Goal: Task Accomplishment & Management: Manage account settings

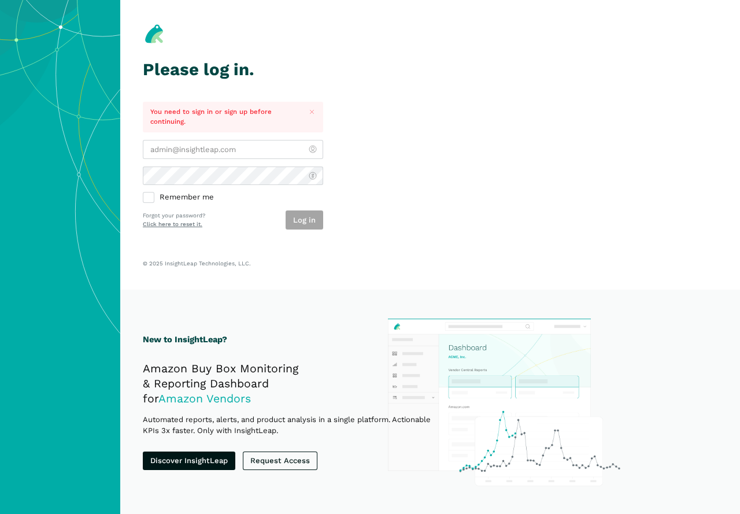
type input "[PERSON_NAME][EMAIL_ADDRESS][PERSON_NAME][DOMAIN_NAME]"
click at [148, 197] on label "Remember me" at bounding box center [233, 198] width 180 height 10
click at [143, 193] on input "Remember me" at bounding box center [143, 193] width 1 height 1
checkbox input "true"
click at [307, 218] on button "Log in" at bounding box center [305, 220] width 38 height 19
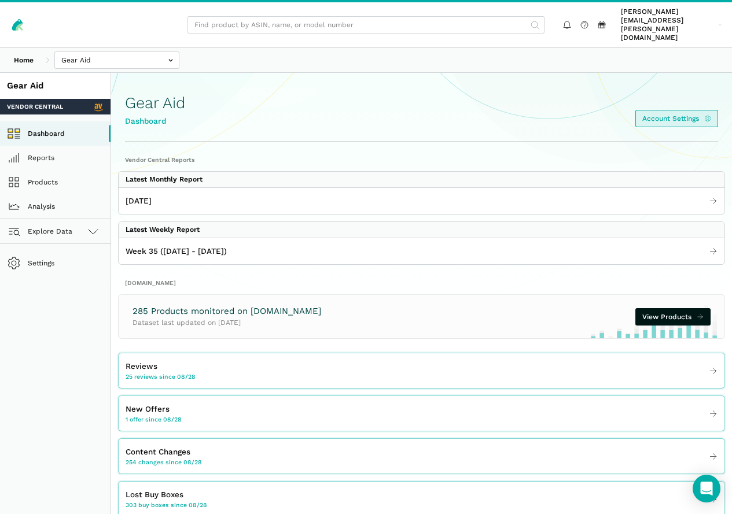
click at [673, 110] on link "Account Settings" at bounding box center [676, 118] width 83 height 17
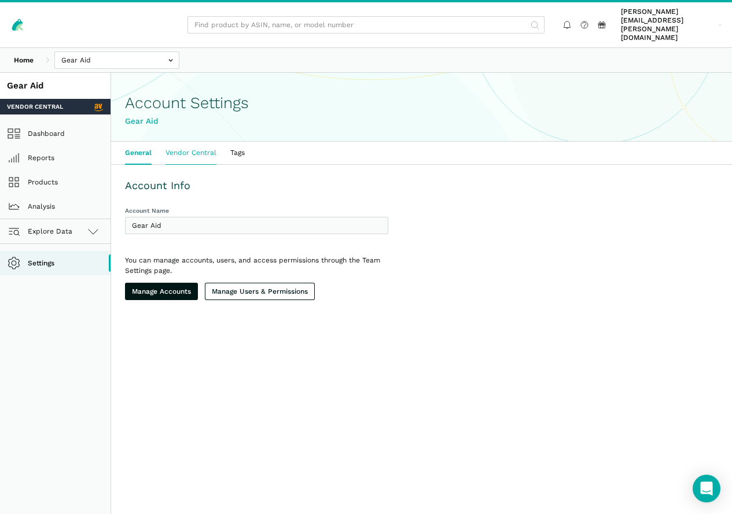
click at [223, 145] on link "Vendor Central" at bounding box center [190, 153] width 65 height 23
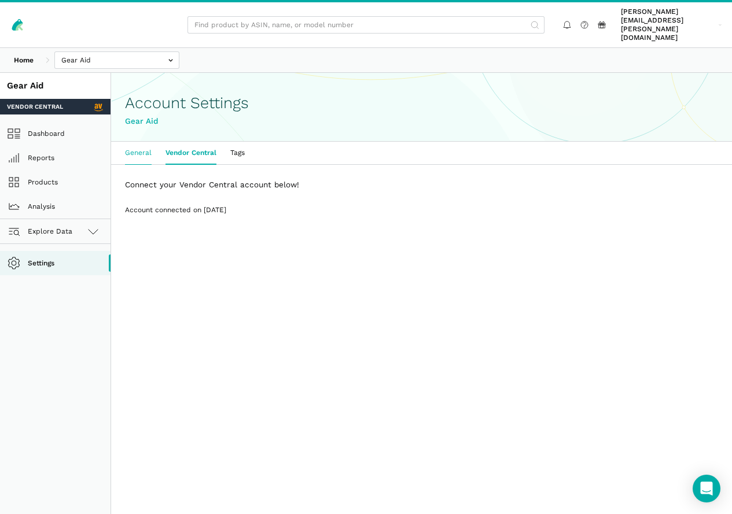
click at [158, 148] on link "General" at bounding box center [138, 153] width 40 height 23
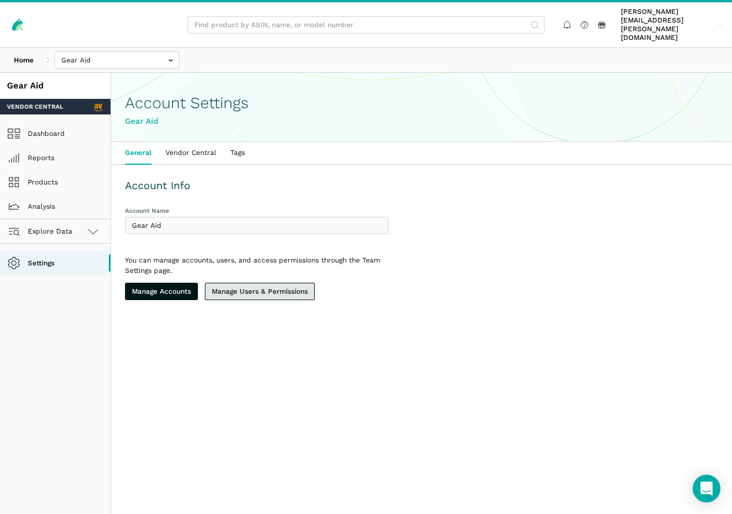
click at [277, 300] on link "Manage Users & Permissions" at bounding box center [260, 291] width 110 height 17
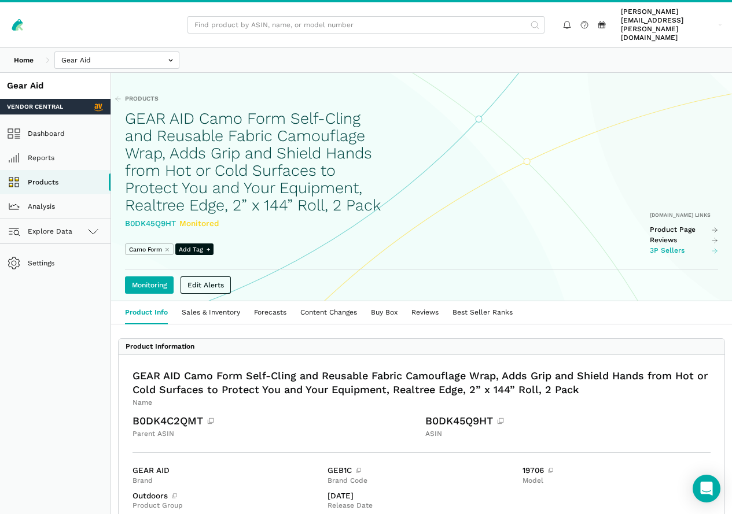
click at [650, 253] on link "3P Sellers" at bounding box center [684, 250] width 68 height 9
click at [404, 320] on link "Buy Box" at bounding box center [384, 312] width 40 height 23
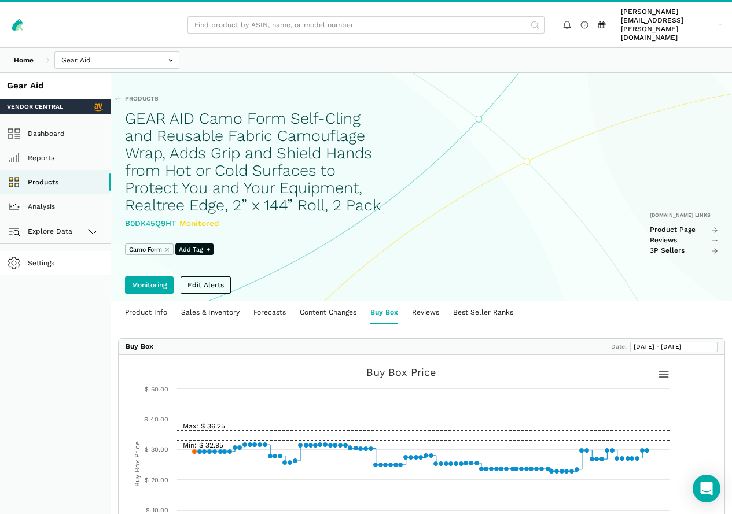
click at [45, 259] on link "Settings" at bounding box center [55, 263] width 110 height 24
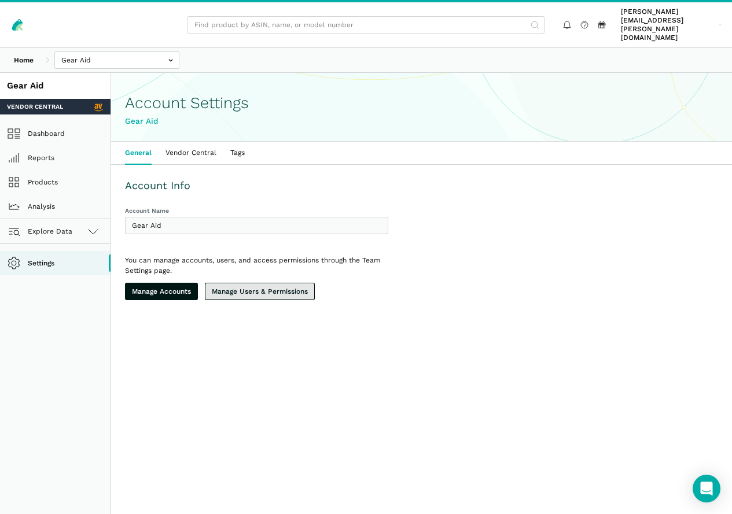
click at [300, 292] on link "Manage Users & Permissions" at bounding box center [260, 291] width 110 height 17
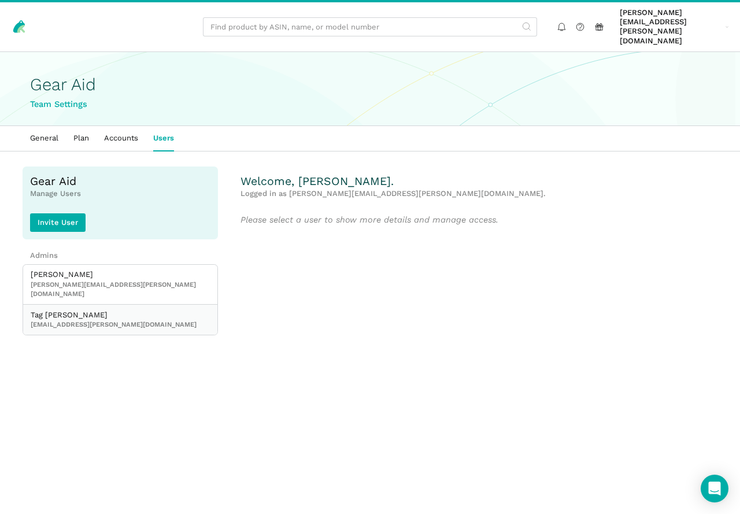
click at [124, 320] on span "[EMAIL_ADDRESS][PERSON_NAME][DOMAIN_NAME]" at bounding box center [120, 324] width 179 height 9
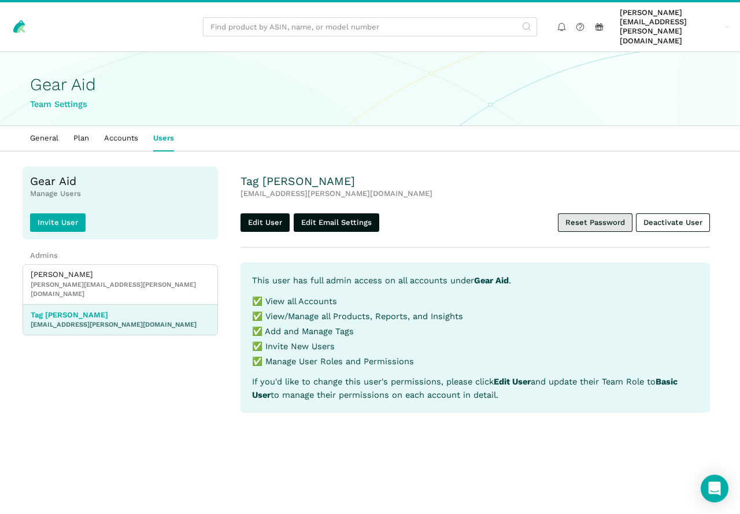
click at [600, 213] on link "Reset Password" at bounding box center [595, 222] width 75 height 19
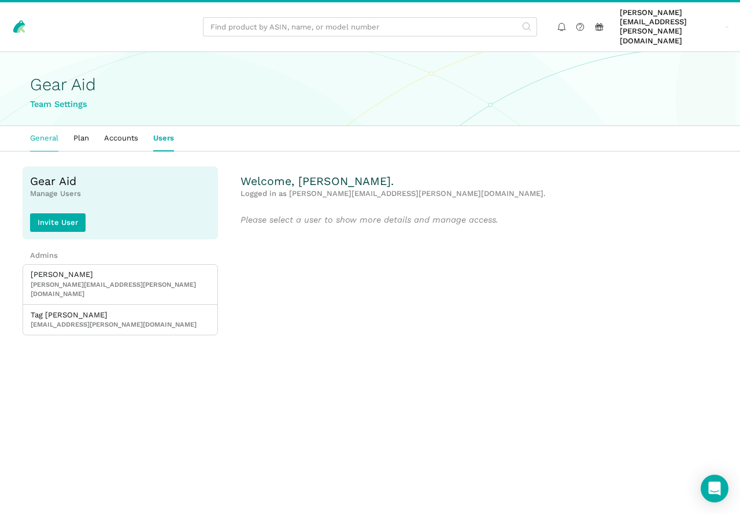
click at [45, 126] on link "General" at bounding box center [44, 138] width 43 height 24
